Goal: Use online tool/utility: Utilize a website feature to perform a specific function

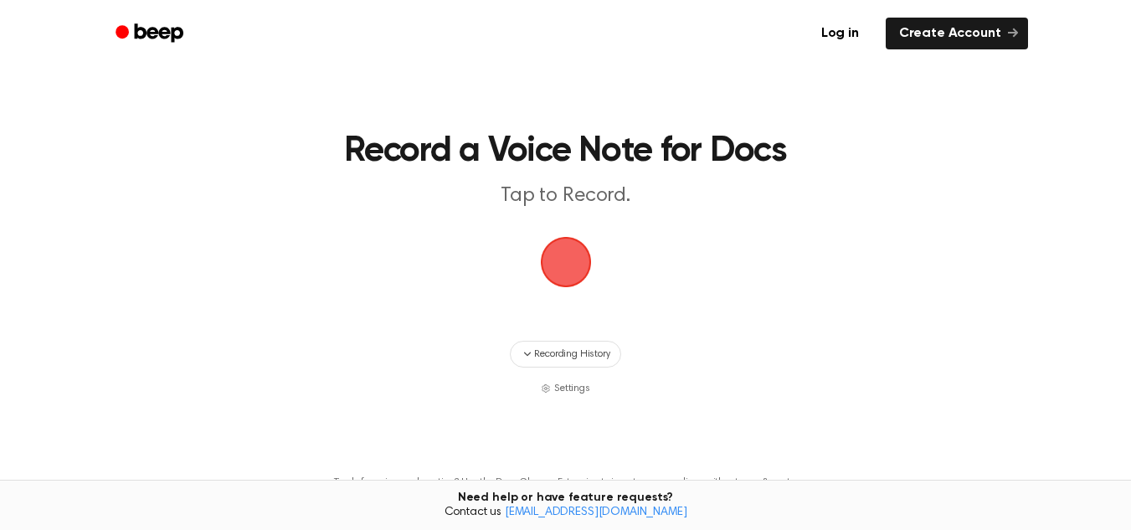
click at [584, 257] on span "button" at bounding box center [566, 262] width 60 height 60
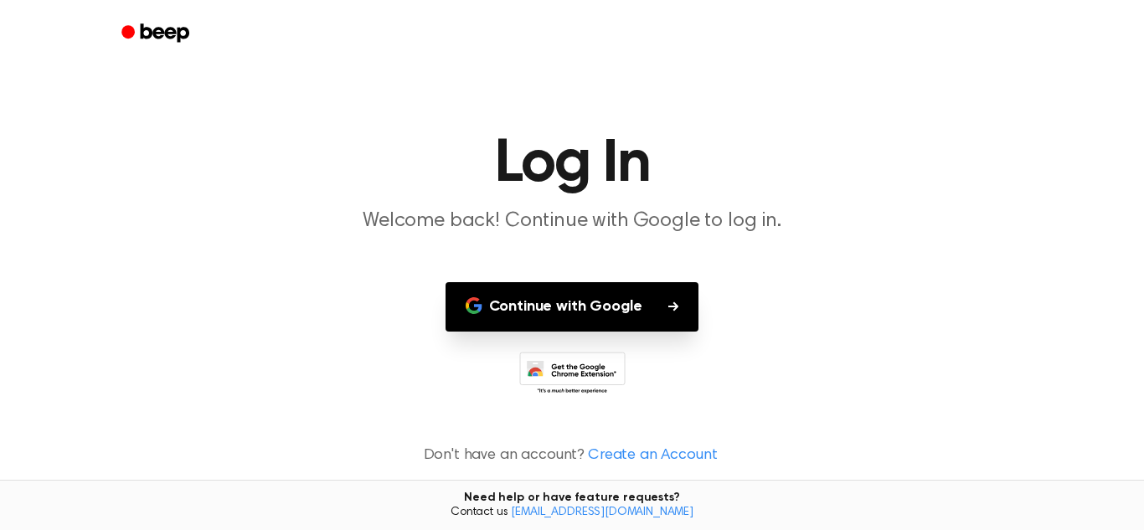
click at [619, 297] on button "Continue with Google" at bounding box center [573, 306] width 254 height 49
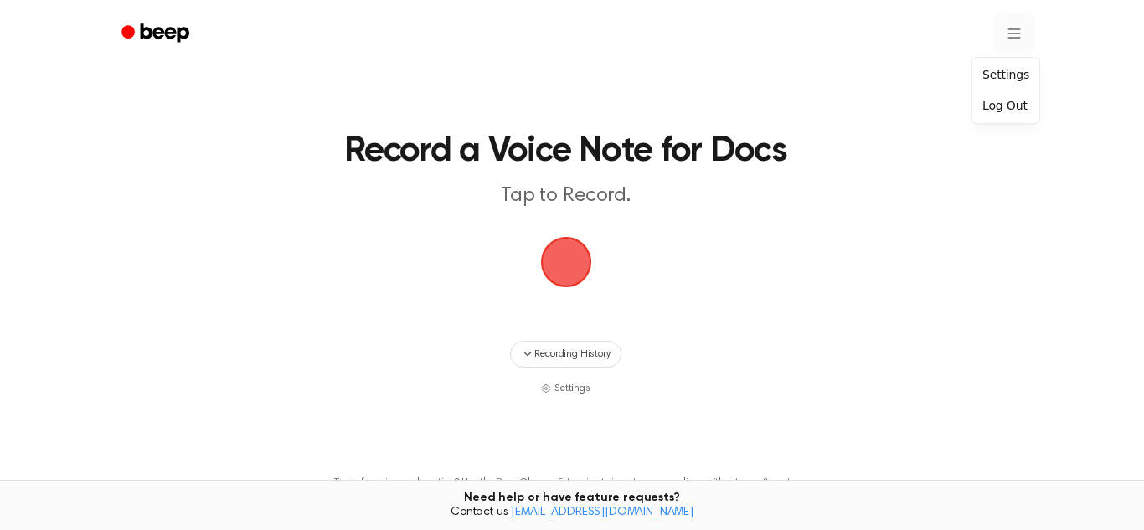
click at [1007, 37] on html "Record a Voice Note for Docs Tap to Record. Recording History Settings Tired of…" at bounding box center [572, 331] width 1144 height 662
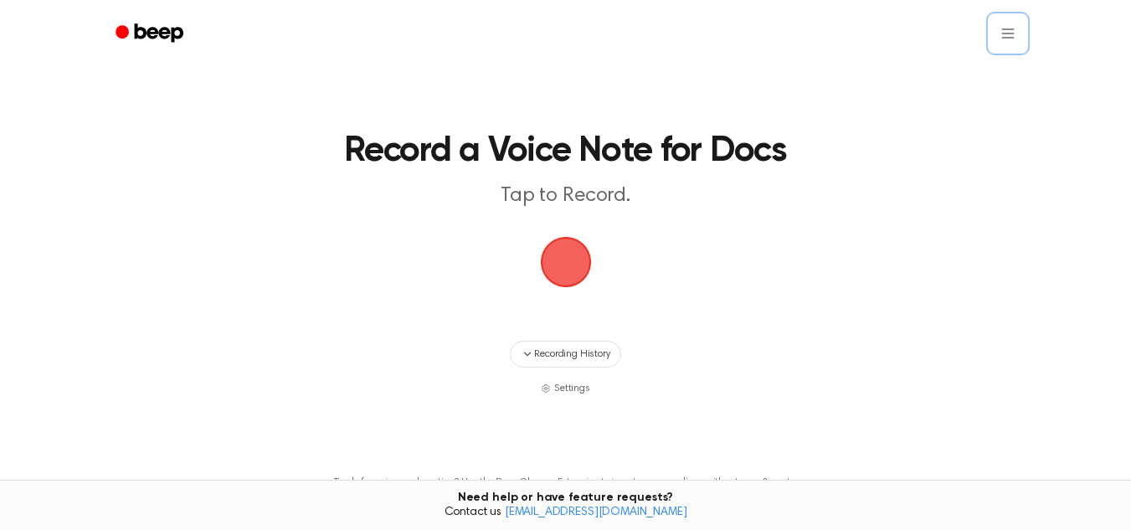
click at [590, 263] on html "Record a Voice Note for Docs Tap to Record. Recording History Settings Tired of…" at bounding box center [565, 331] width 1131 height 662
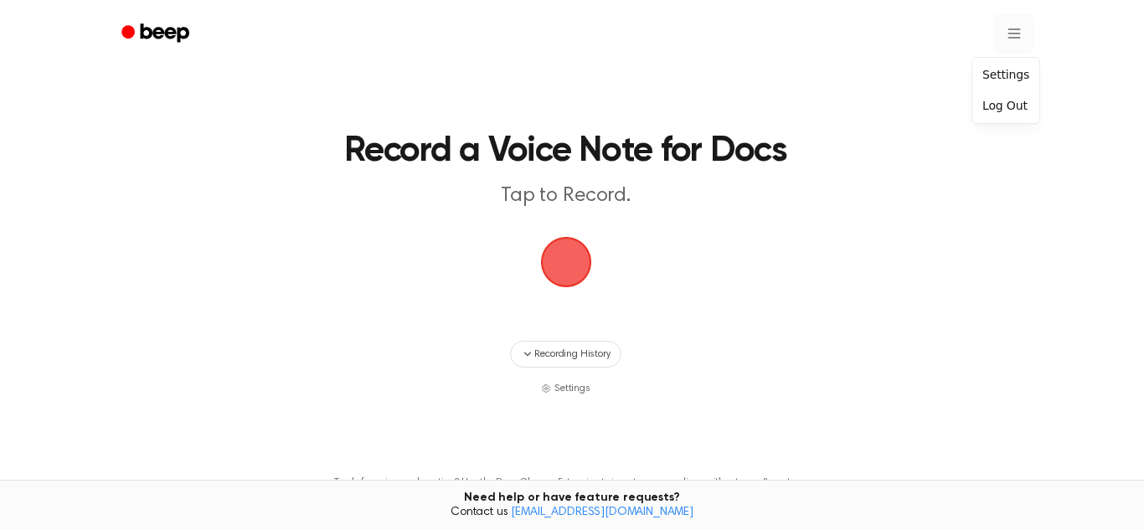
click at [1005, 30] on html "Record a Voice Note for Docs Tap to Record. Recording History Settings Tired of…" at bounding box center [572, 331] width 1144 height 662
